Goal: Task Accomplishment & Management: Complete application form

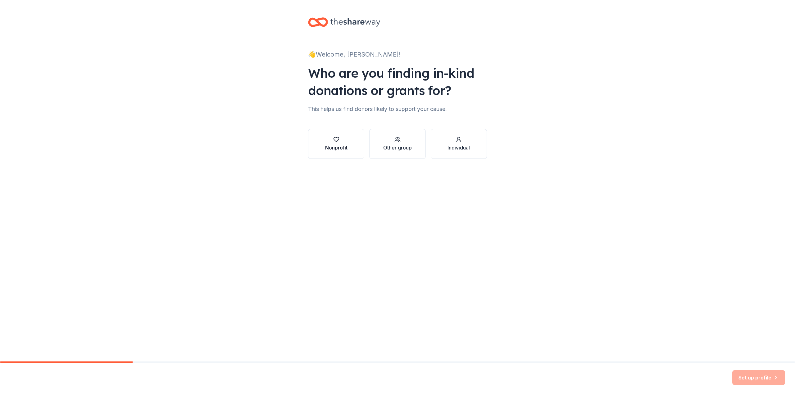
click at [347, 146] on div "Nonprofit" at bounding box center [336, 147] width 22 height 7
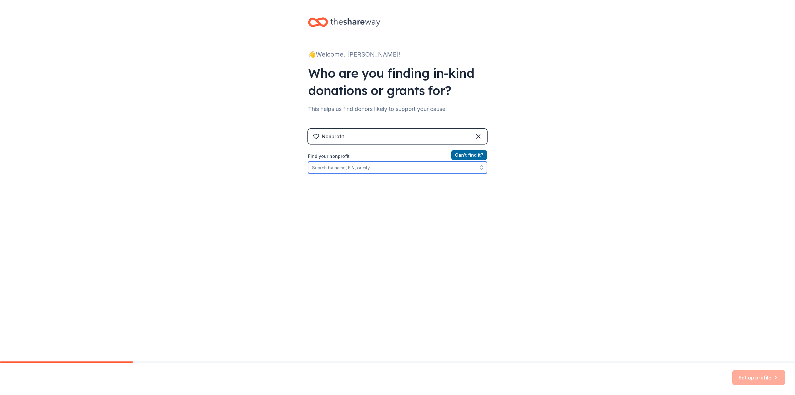
click at [443, 171] on input "Find your nonprofit" at bounding box center [397, 167] width 179 height 12
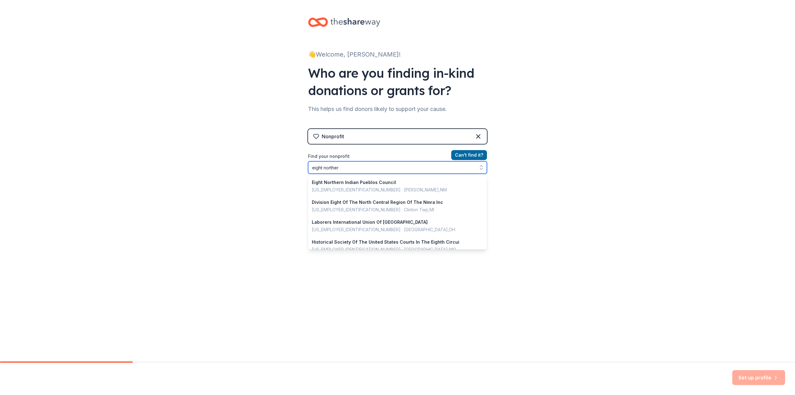
type input "eight northern"
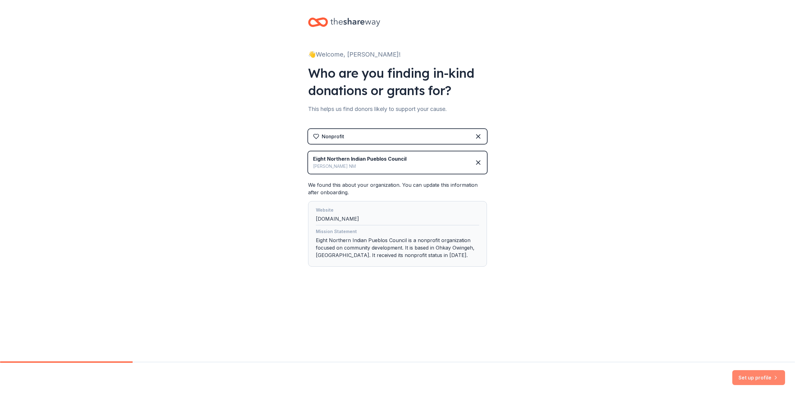
click at [743, 376] on button "Set up profile" at bounding box center [758, 377] width 53 height 15
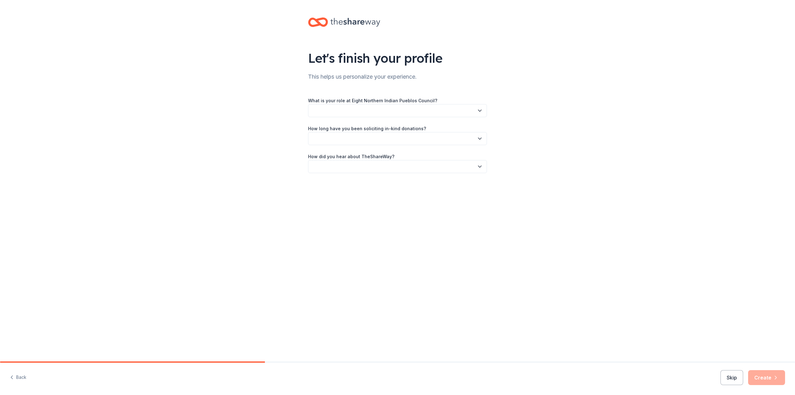
click at [476, 110] on button "button" at bounding box center [397, 110] width 179 height 13
click at [397, 218] on div "Other" at bounding box center [398, 214] width 176 height 12
click at [406, 144] on input "Please specify your role:" at bounding box center [397, 139] width 179 height 13
type input "BIP/AIP Facilitator"
click at [480, 167] on icon "button" at bounding box center [480, 168] width 6 height 6
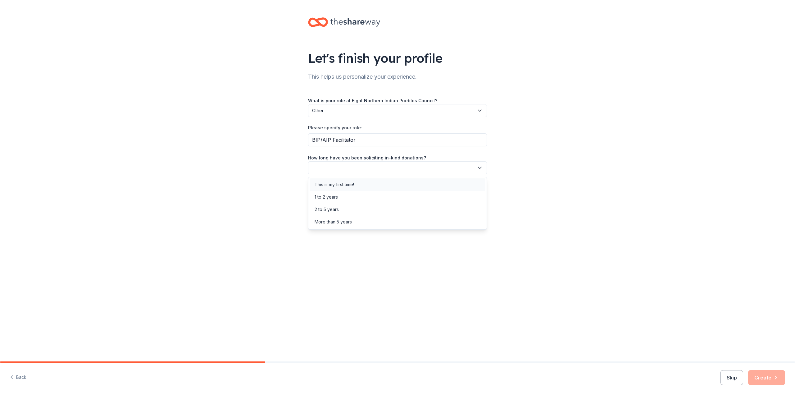
click at [453, 186] on div "This is my first time!" at bounding box center [398, 184] width 176 height 12
click at [451, 197] on button "button" at bounding box center [397, 195] width 179 height 13
click at [440, 221] on div "Online search" at bounding box center [398, 225] width 176 height 12
click at [777, 376] on icon "button" at bounding box center [776, 377] width 6 height 6
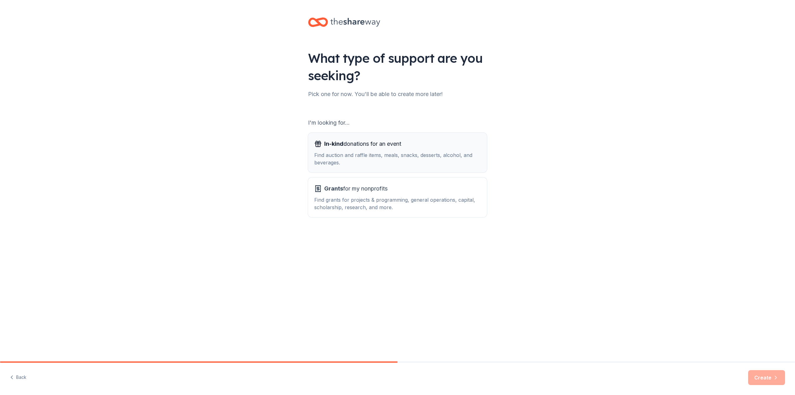
click at [414, 151] on div "Find auction and raffle items, meals, snacks, desserts, alcohol, and beverages." at bounding box center [397, 158] width 166 height 15
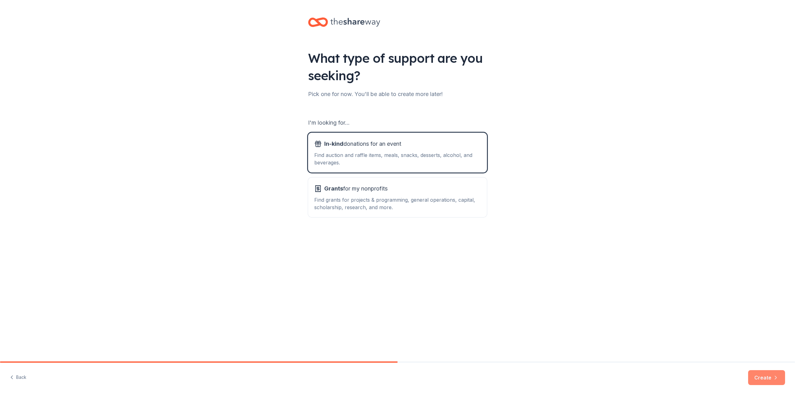
click at [756, 373] on button "Create" at bounding box center [766, 377] width 37 height 15
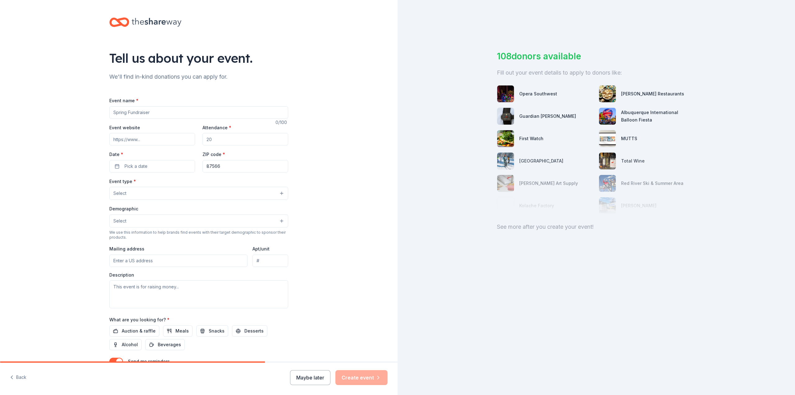
click at [154, 112] on input "Event name *" at bounding box center [198, 112] width 179 height 12
type input "Northern New Mexico"
click at [165, 141] on input "Event website" at bounding box center [152, 139] width 86 height 12
drag, startPoint x: 221, startPoint y: 139, endPoint x: 203, endPoint y: 140, distance: 18.7
click at [203, 141] on input "Attendance *" at bounding box center [246, 139] width 86 height 12
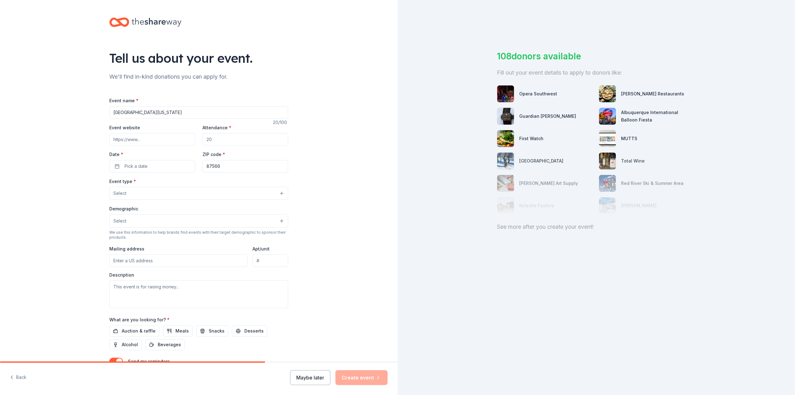
drag, startPoint x: 211, startPoint y: 139, endPoint x: 195, endPoint y: 139, distance: 16.2
click at [198, 139] on div "Event website Attendance * Date * Pick a date ZIP code * 87566" at bounding box center [198, 148] width 179 height 49
type input "150"
click at [177, 115] on input "Northern New Mexico" at bounding box center [198, 112] width 179 height 12
type input "Northern [US_STATE] Public Safety Summit"
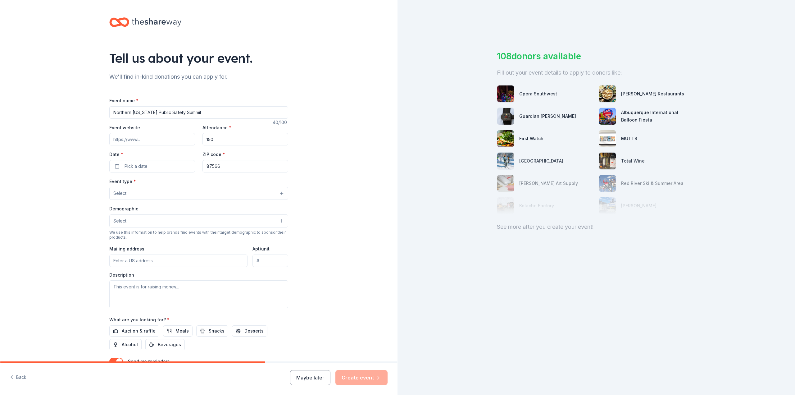
click at [140, 140] on input "Event website" at bounding box center [152, 139] width 86 height 12
click at [161, 166] on button "Pick a date" at bounding box center [152, 166] width 86 height 12
click at [182, 181] on button "Go to next month" at bounding box center [183, 182] width 9 height 9
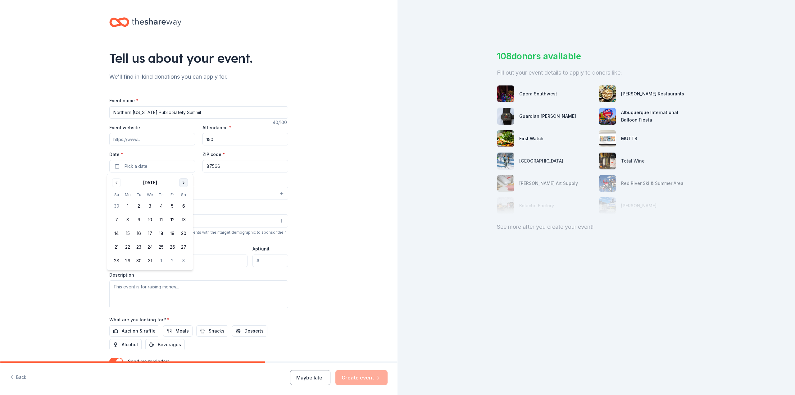
click at [182, 181] on button "Go to next month" at bounding box center [183, 182] width 9 height 9
click at [138, 244] on button "21" at bounding box center [138, 246] width 11 height 11
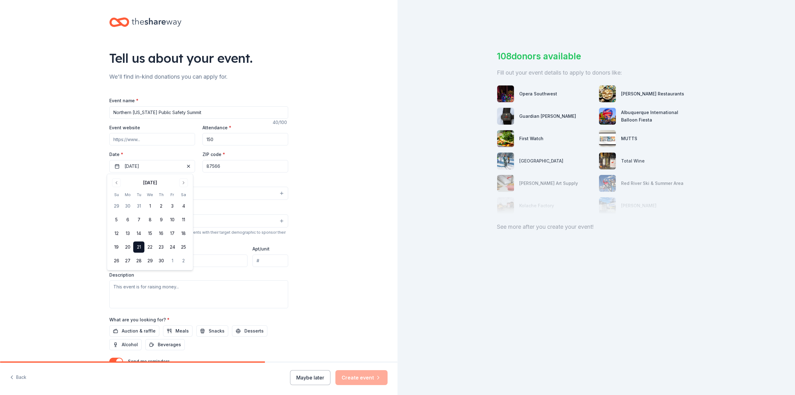
click at [141, 246] on button "21" at bounding box center [138, 246] width 11 height 11
click at [141, 244] on button "21" at bounding box center [138, 246] width 11 height 11
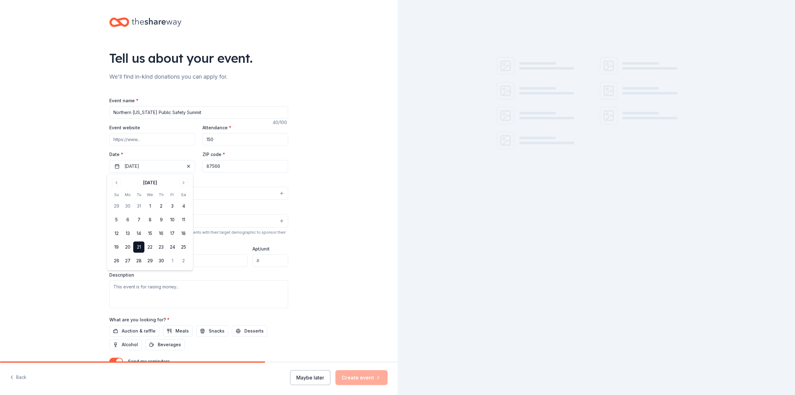
click at [47, 157] on div "Tell us about your event. We'll find in-kind donations you can apply for. Event…" at bounding box center [199, 206] width 398 height 413
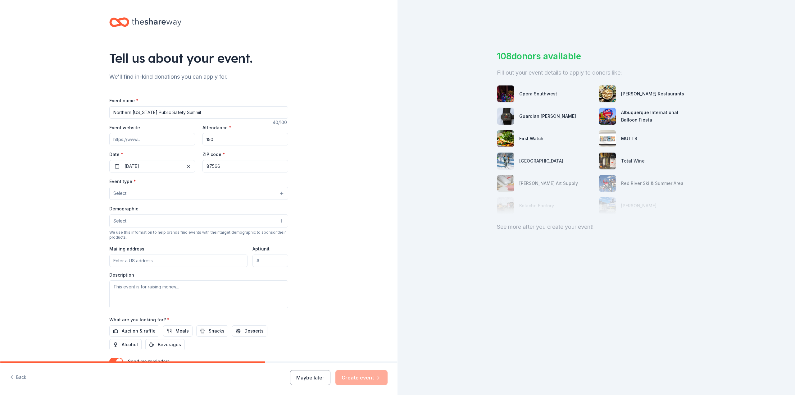
click at [150, 194] on button "Select" at bounding box center [198, 193] width 179 height 13
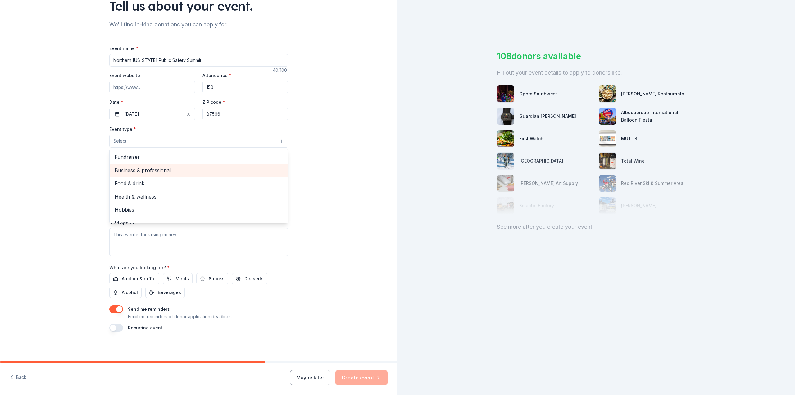
click at [171, 169] on span "Business & professional" at bounding box center [199, 170] width 168 height 8
click at [72, 166] on div "Tell us about your event. We'll find in-kind donations you can apply for. Event…" at bounding box center [199, 155] width 398 height 414
click at [124, 168] on button "Select" at bounding box center [198, 169] width 179 height 13
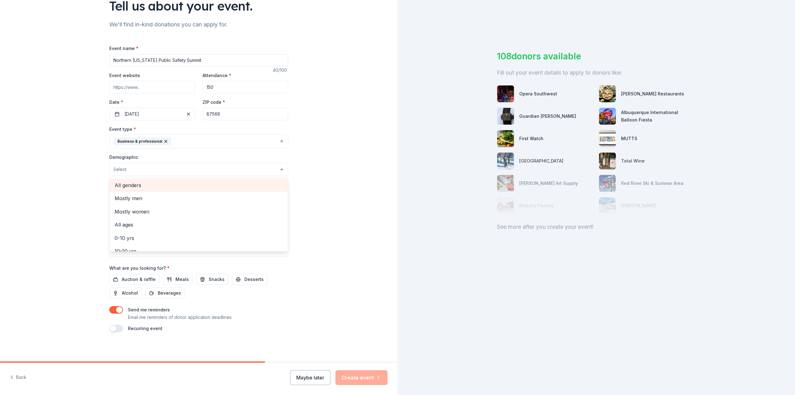
click at [150, 186] on span "All genders" at bounding box center [199, 185] width 168 height 8
click at [48, 201] on div "Tell us about your event. We'll find in-kind donations you can apply for. Event…" at bounding box center [199, 155] width 398 height 415
click at [148, 210] on input "Mailing address" at bounding box center [178, 209] width 138 height 12
type input "327 Eagle Drive"
click at [208, 242] on textarea at bounding box center [198, 243] width 179 height 28
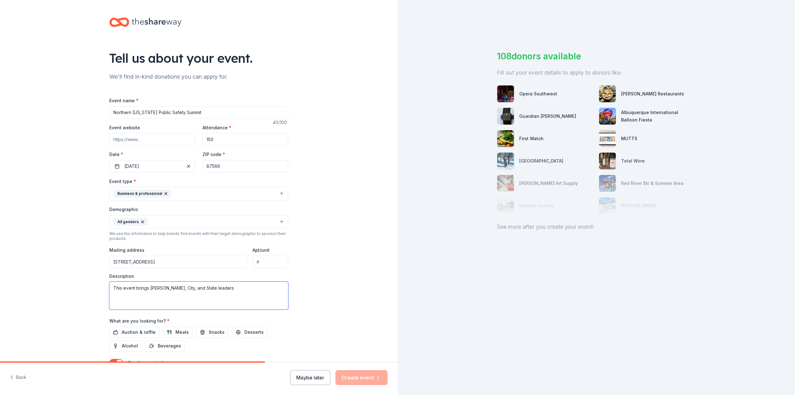
scroll to position [53, 0]
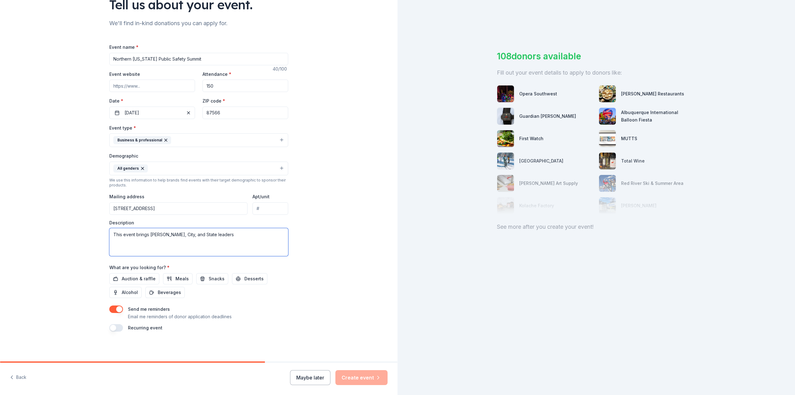
click at [223, 239] on textarea "This event brings Tribal, City, and State leaders" at bounding box center [198, 242] width 179 height 28
click at [145, 279] on span "Auction & raffle" at bounding box center [139, 278] width 34 height 7
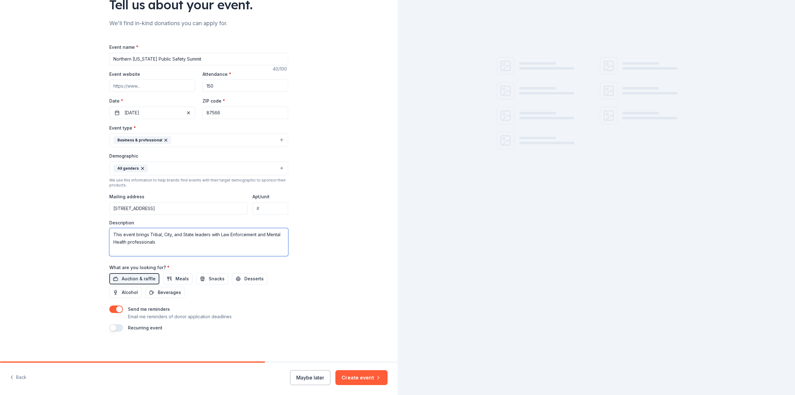
click at [196, 244] on textarea "This event brings Tribal, City, and State leaders with Law Enforcement and Ment…" at bounding box center [198, 242] width 179 height 28
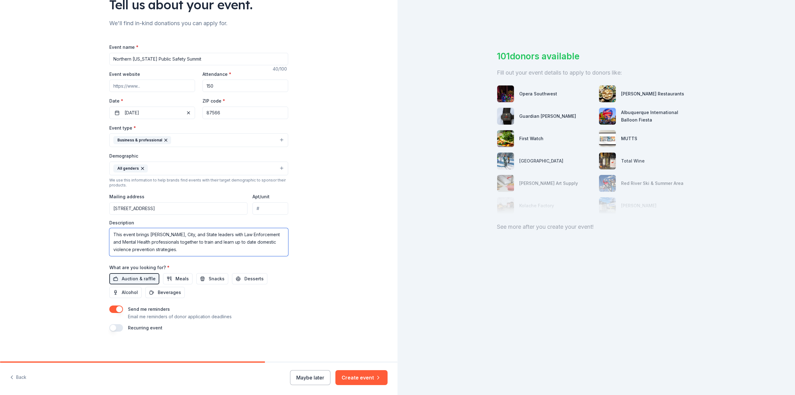
type textarea "This event brings [PERSON_NAME], City, and State leaders with Law Enforcement a…"
drag, startPoint x: 213, startPoint y: 362, endPoint x: 363, endPoint y: 366, distance: 150.1
click at [360, 356] on div "Tell us about your event. We'll find in-kind donations you can apply for. Event…" at bounding box center [199, 197] width 398 height 395
click at [364, 362] on div at bounding box center [199, 361] width 398 height 1
click at [368, 375] on button "Create event" at bounding box center [361, 377] width 52 height 15
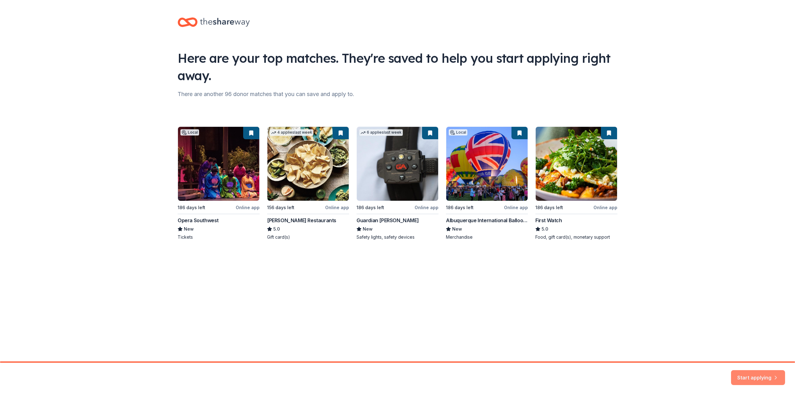
click at [758, 374] on button "Start applying" at bounding box center [758, 373] width 54 height 15
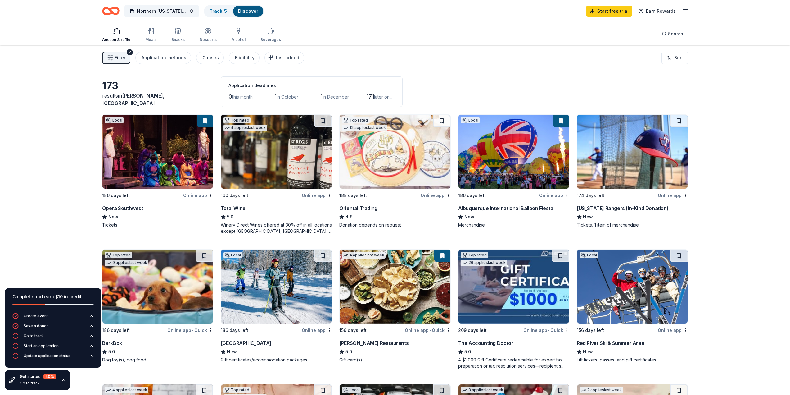
click at [127, 210] on div "Opera Southwest" at bounding box center [122, 207] width 41 height 7
click at [151, 32] on icon "button" at bounding box center [150, 30] width 7 height 7
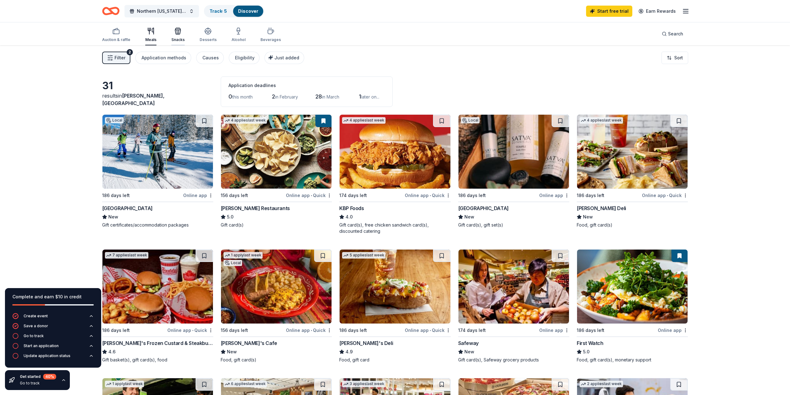
click at [179, 32] on icon "button" at bounding box center [179, 32] width 0 height 4
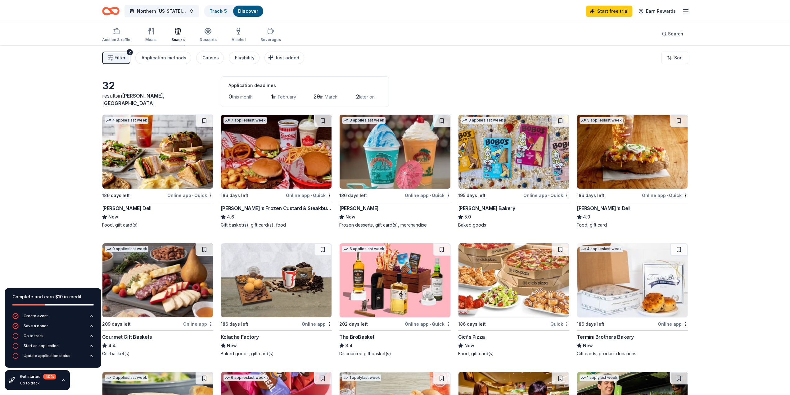
click at [260, 210] on div "[PERSON_NAME]'s Frozen Custard & Steakburgers" at bounding box center [276, 207] width 111 height 7
click at [271, 34] on icon "button" at bounding box center [270, 30] width 7 height 7
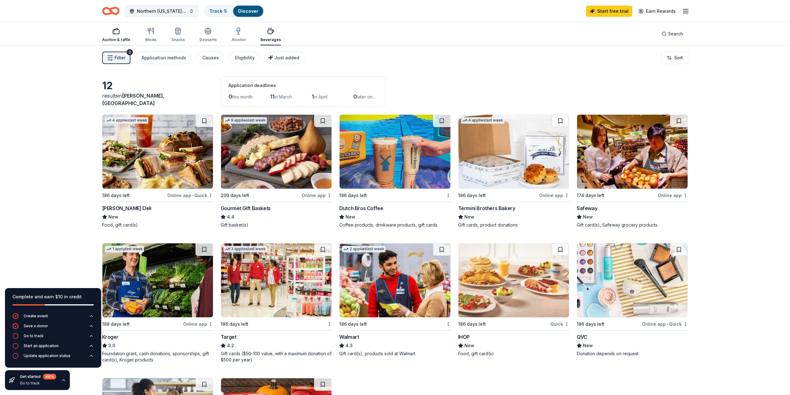
click at [121, 33] on div "button" at bounding box center [116, 30] width 28 height 7
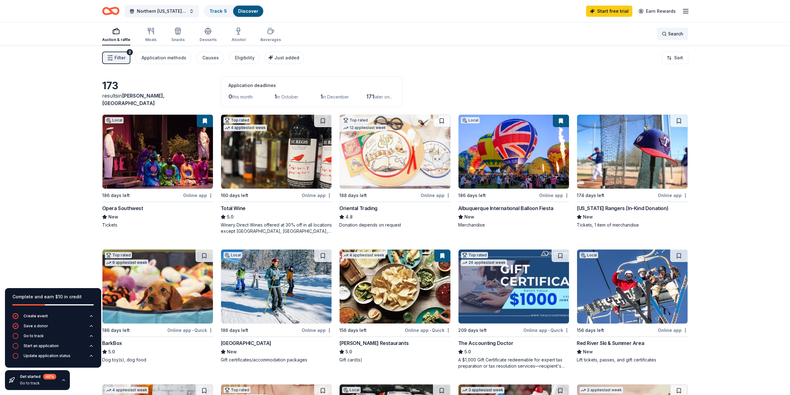
click at [670, 35] on span "Search" at bounding box center [675, 33] width 15 height 7
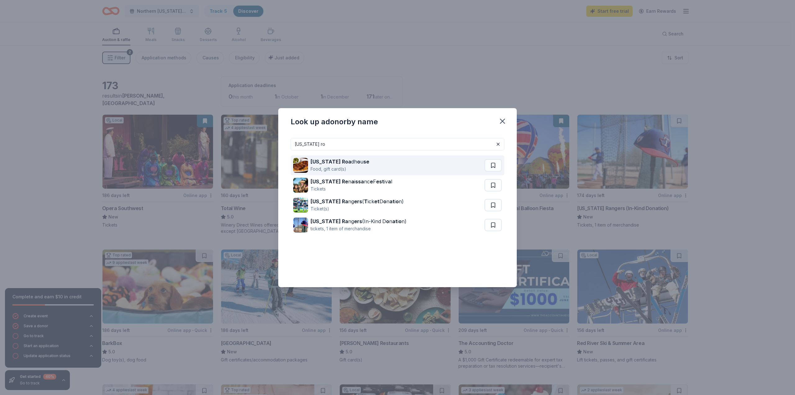
type input "texas ro"
click at [332, 163] on strong "Texas Roa" at bounding box center [331, 161] width 41 height 6
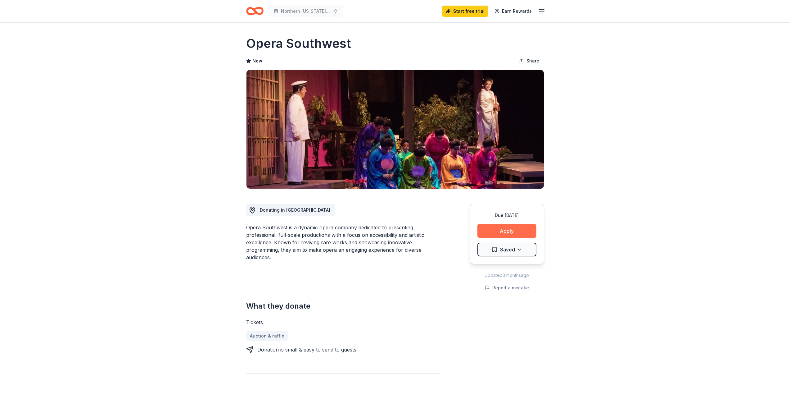
click at [490, 230] on button "Apply" at bounding box center [507, 231] width 59 height 14
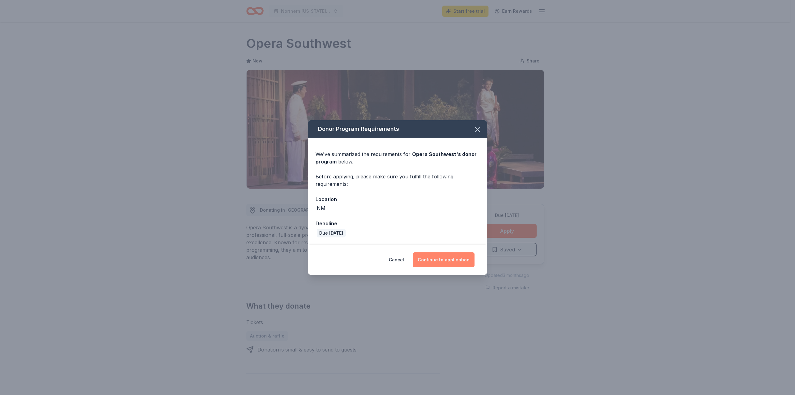
click at [452, 261] on button "Continue to application" at bounding box center [444, 259] width 62 height 15
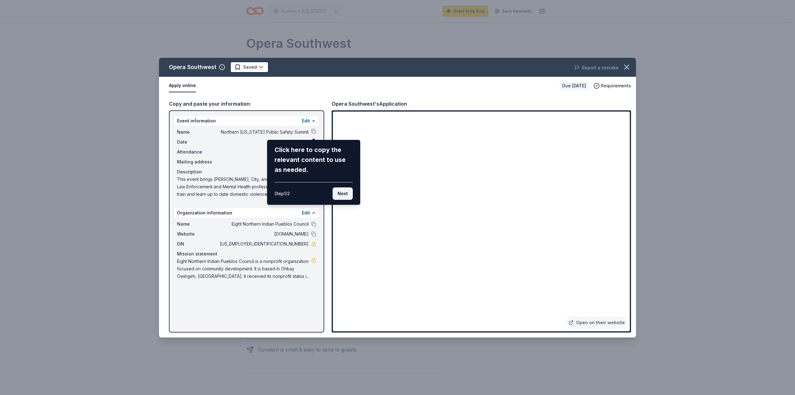
click at [340, 197] on button "Next" at bounding box center [343, 193] width 20 height 12
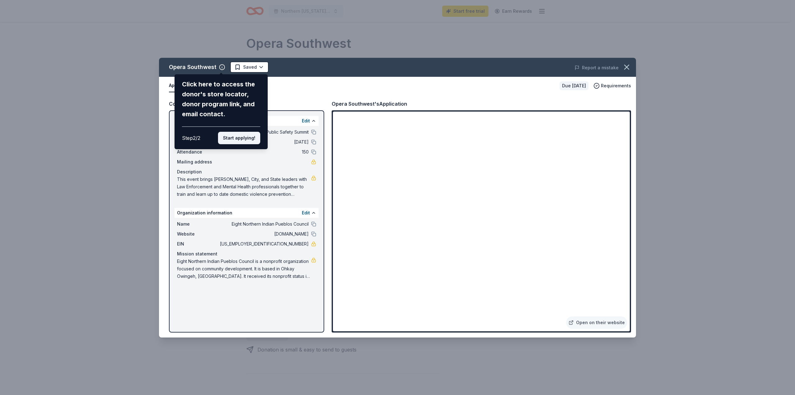
click at [232, 137] on button "Start applying!" at bounding box center [239, 138] width 42 height 12
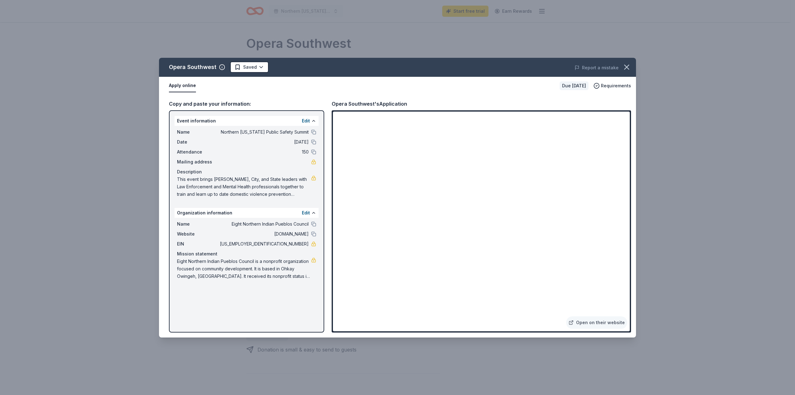
drag, startPoint x: 302, startPoint y: 195, endPoint x: 193, endPoint y: 181, distance: 110.0
click at [236, 183] on span "This event brings [PERSON_NAME], City, and State leaders with Law Enforcement a…" at bounding box center [244, 186] width 134 height 22
click at [189, 181] on span "This event brings [PERSON_NAME], City, and State leaders with Law Enforcement a…" at bounding box center [244, 186] width 134 height 22
click at [287, 196] on span "This event brings [PERSON_NAME], City, and State leaders with Law Enforcement a…" at bounding box center [244, 186] width 134 height 22
drag, startPoint x: 301, startPoint y: 193, endPoint x: 195, endPoint y: 176, distance: 107.5
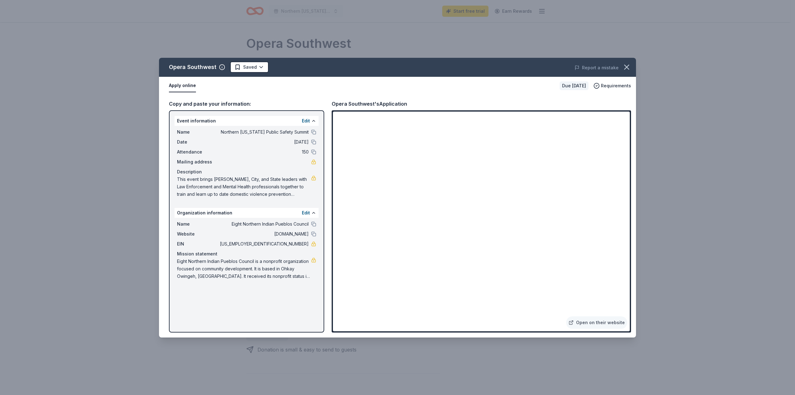
click at [195, 176] on span "This event brings Tribal, City, and State leaders with Law Enforcement and Ment…" at bounding box center [244, 186] width 134 height 22
click at [625, 67] on icon "button" at bounding box center [626, 67] width 9 height 9
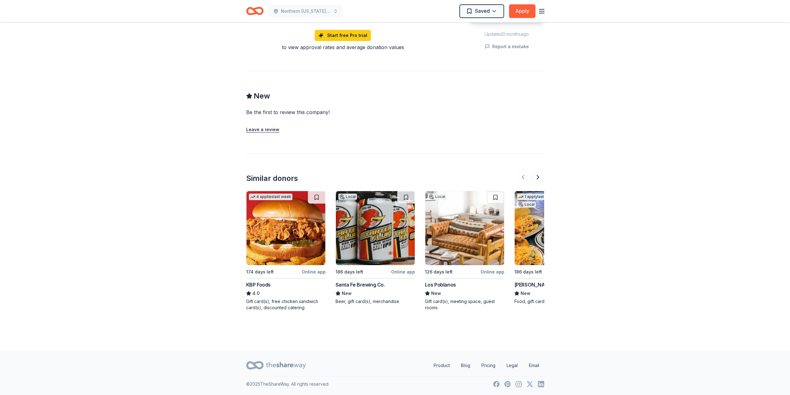
scroll to position [436, 0]
click at [542, 173] on button at bounding box center [538, 177] width 12 height 12
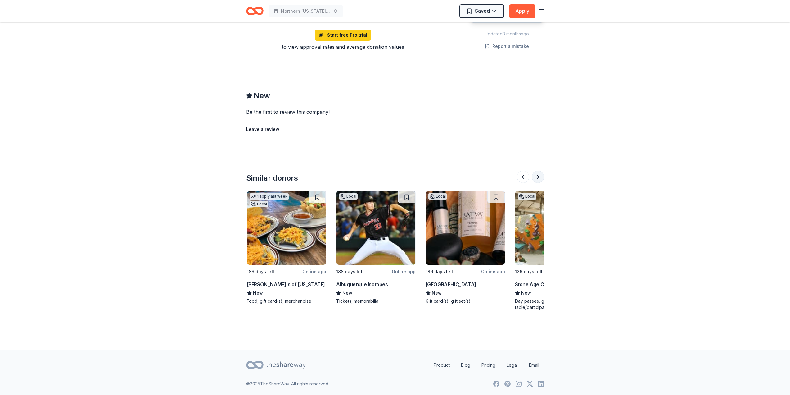
scroll to position [0, 268]
click at [539, 177] on button at bounding box center [538, 177] width 12 height 12
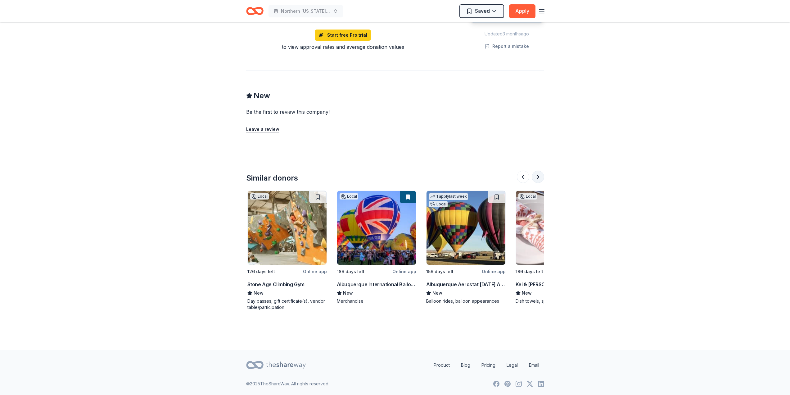
scroll to position [0, 537]
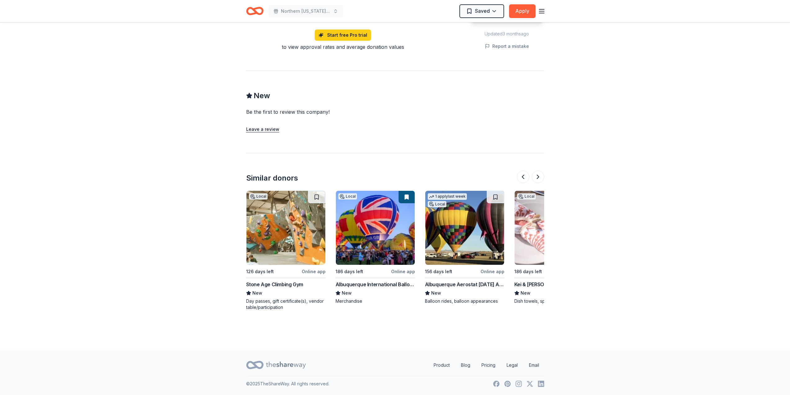
click at [514, 177] on div "Similar donors" at bounding box center [395, 178] width 298 height 10
click at [526, 172] on button at bounding box center [523, 177] width 12 height 12
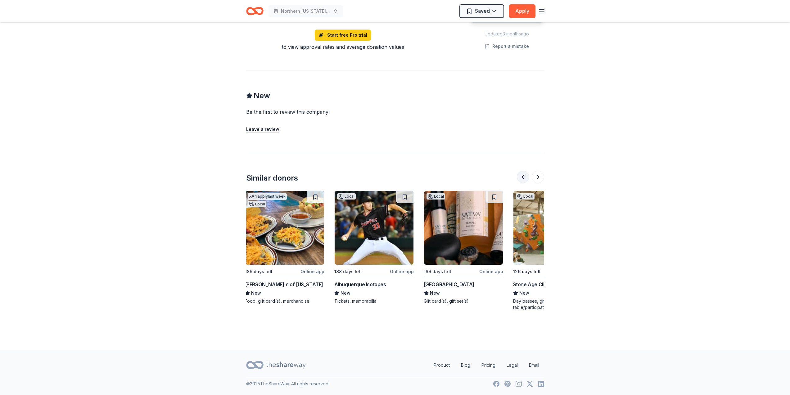
scroll to position [0, 268]
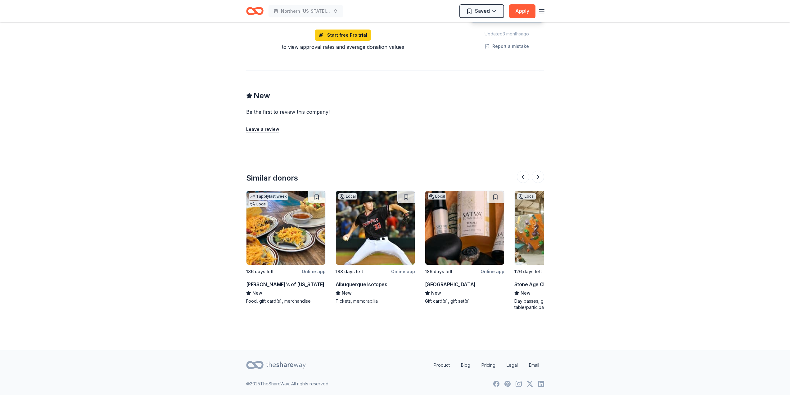
click at [376, 258] on img at bounding box center [375, 228] width 79 height 74
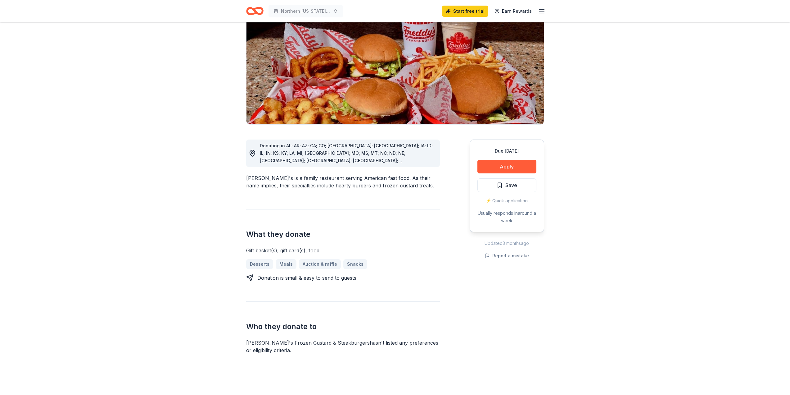
scroll to position [62, 0]
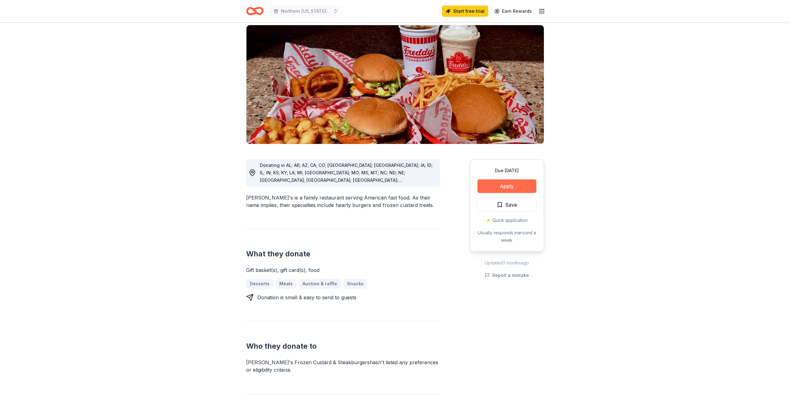
click at [485, 179] on button "Apply" at bounding box center [507, 186] width 59 height 14
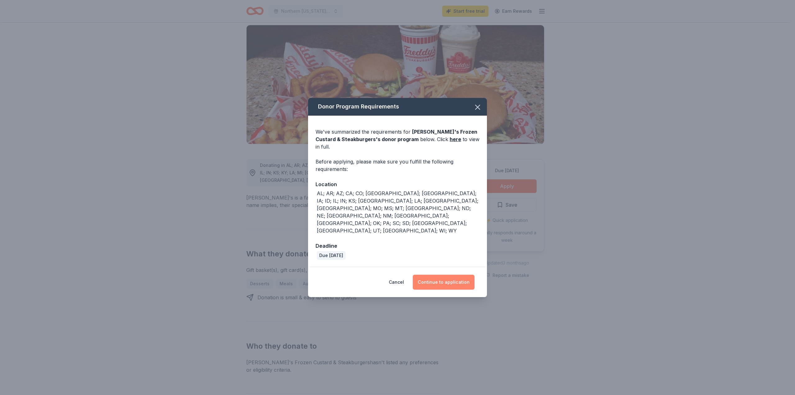
click at [434, 275] on button "Continue to application" at bounding box center [444, 282] width 62 height 15
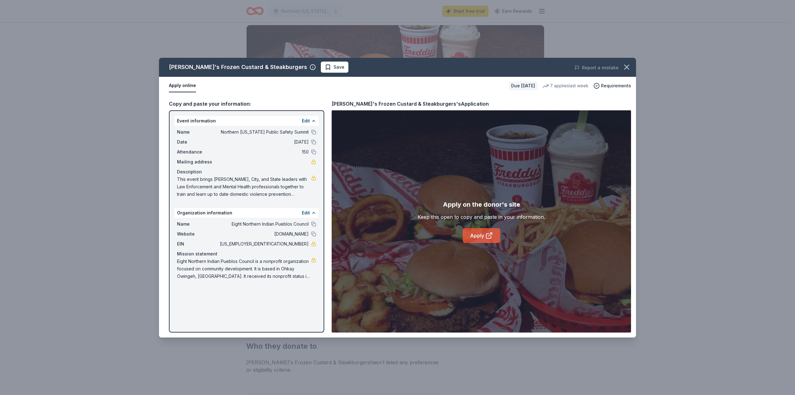
click at [483, 240] on link "Apply" at bounding box center [482, 235] width 38 height 15
click at [627, 68] on icon "button" at bounding box center [627, 67] width 4 height 4
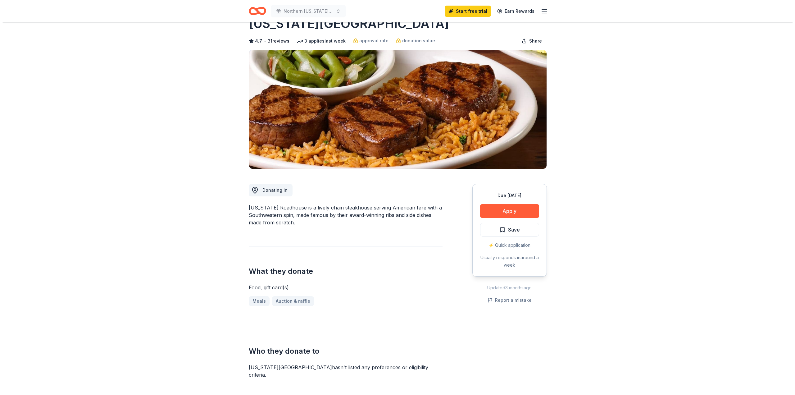
scroll to position [31, 0]
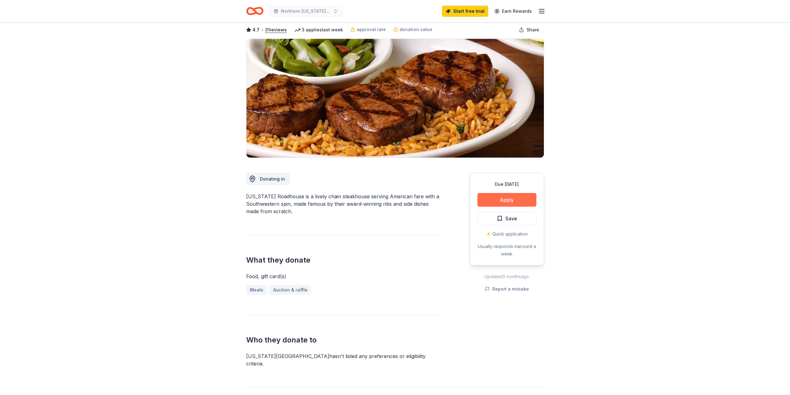
click at [487, 200] on button "Apply" at bounding box center [507, 200] width 59 height 14
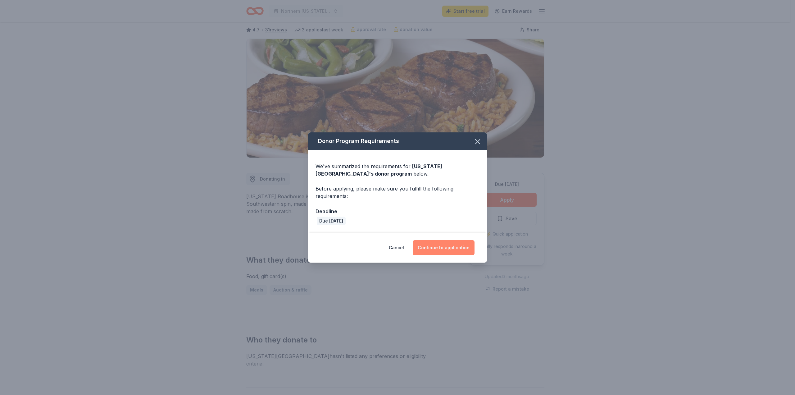
click at [440, 248] on button "Continue to application" at bounding box center [444, 247] width 62 height 15
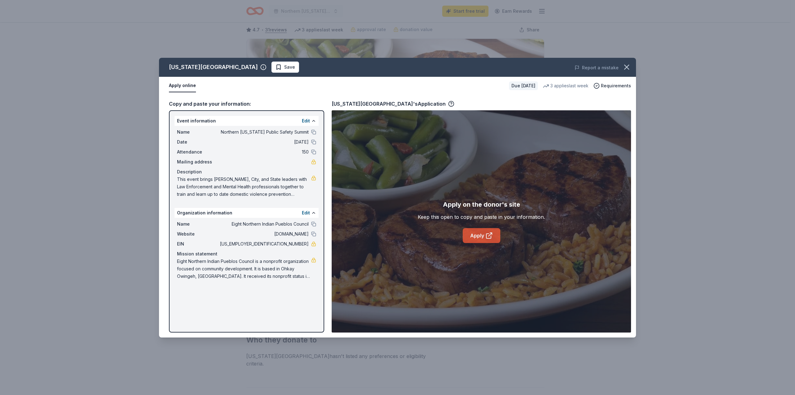
click at [471, 235] on link "Apply" at bounding box center [482, 235] width 38 height 15
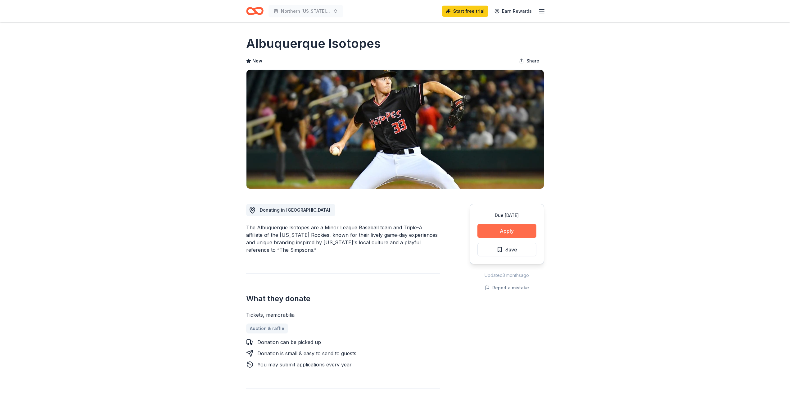
click at [491, 230] on button "Apply" at bounding box center [507, 231] width 59 height 14
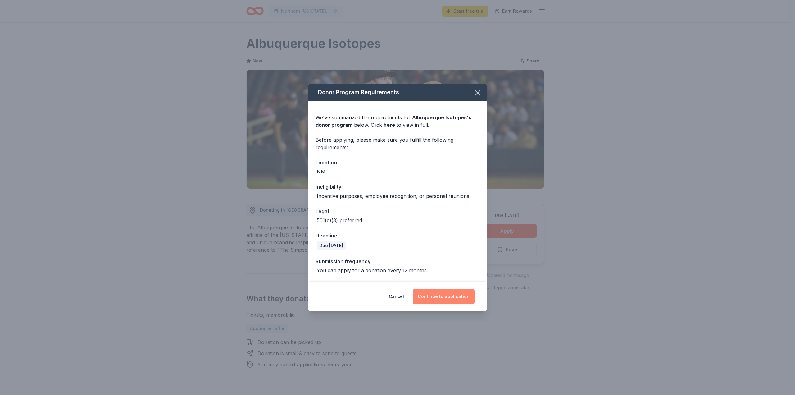
click at [449, 299] on button "Continue to application" at bounding box center [444, 296] width 62 height 15
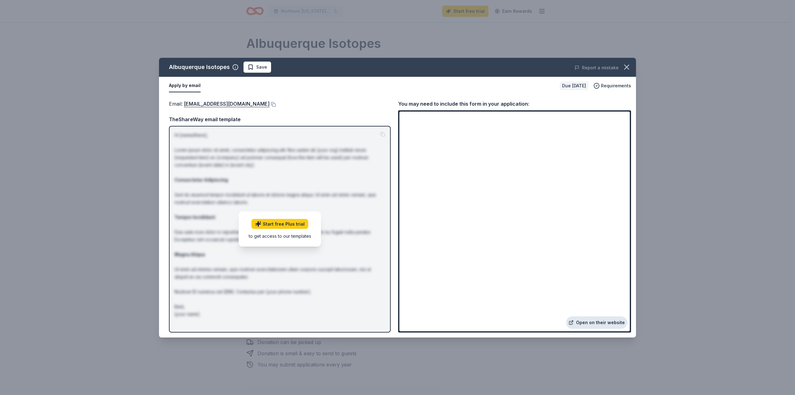
click at [602, 323] on link "Open on their website" at bounding box center [596, 322] width 61 height 12
click at [241, 105] on link "[EMAIL_ADDRESS][DOMAIN_NAME]" at bounding box center [227, 104] width 86 height 8
